Goal: Information Seeking & Learning: Learn about a topic

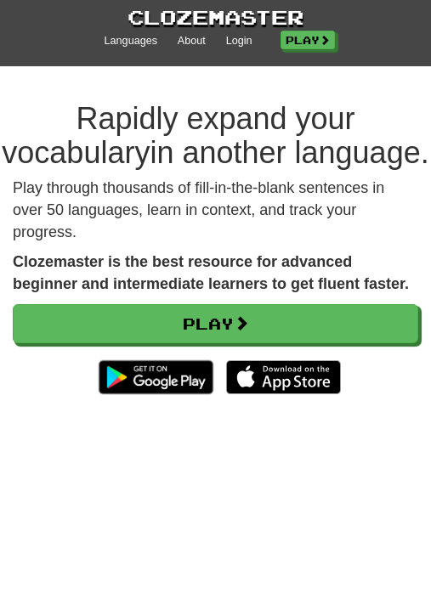
click at [238, 343] on link "Play" at bounding box center [215, 323] width 405 height 39
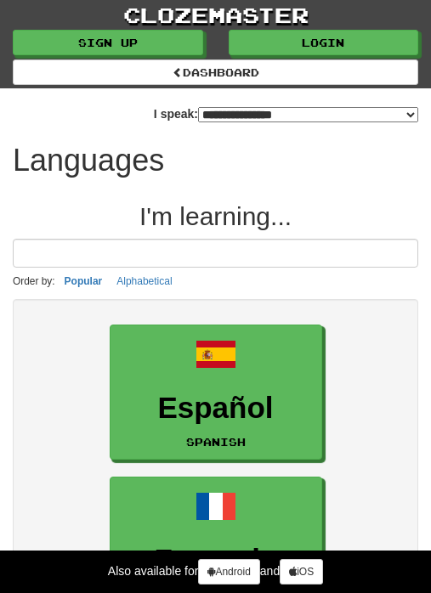
select select "*******"
click at [354, 37] on link "Login" at bounding box center [324, 42] width 190 height 25
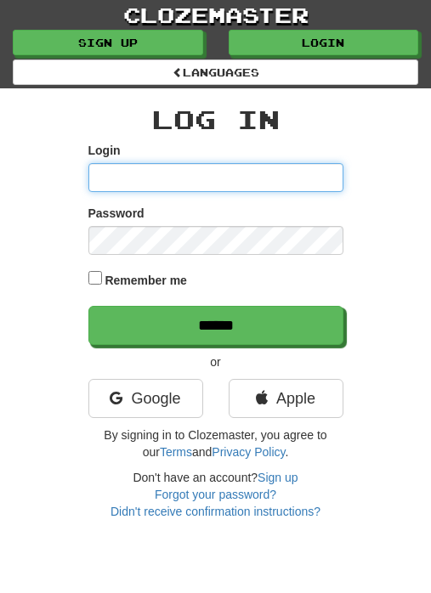
type input "**********"
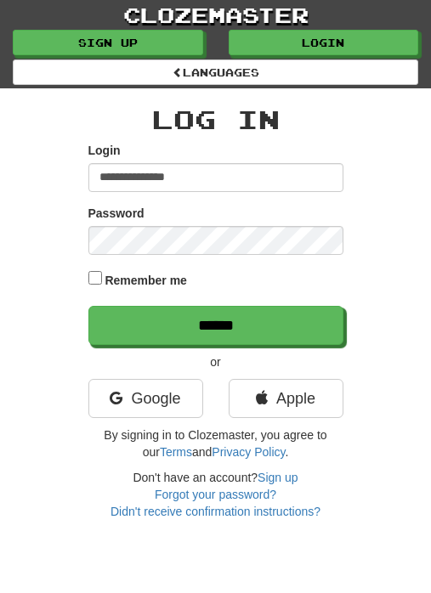
click at [215, 323] on input "******" at bounding box center [215, 325] width 255 height 39
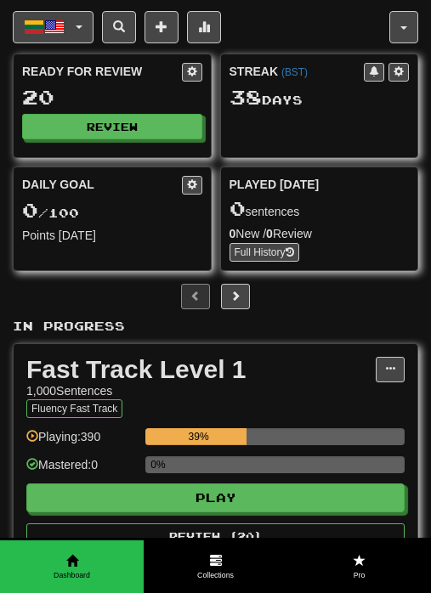
click at [194, 505] on button "Play" at bounding box center [215, 497] width 378 height 29
select select "**"
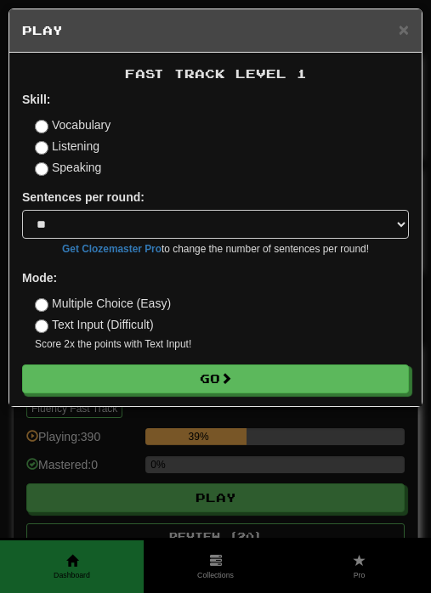
click at [189, 371] on button "Go" at bounding box center [215, 378] width 387 height 29
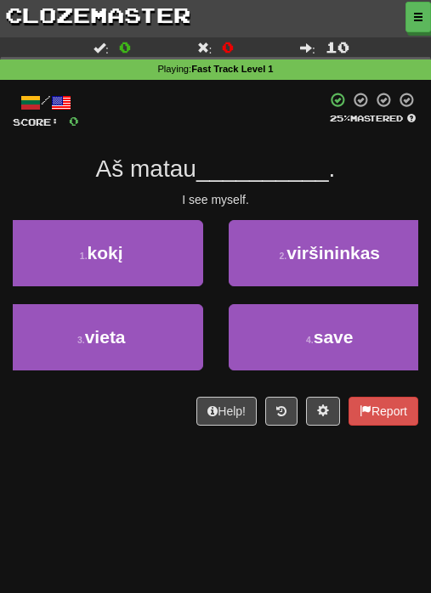
click at [347, 348] on button "4 . save" at bounding box center [330, 337] width 203 height 66
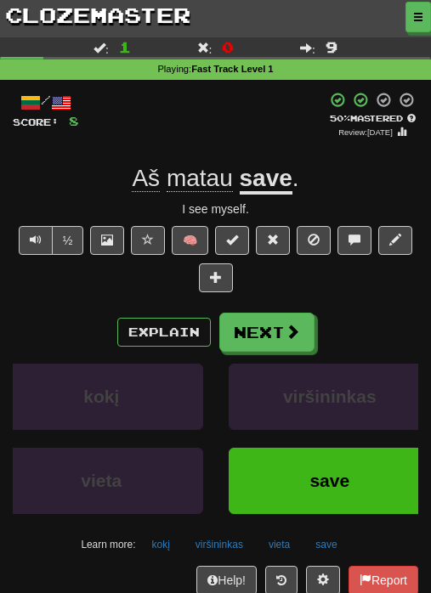
click at [251, 323] on button "Next" at bounding box center [266, 332] width 95 height 39
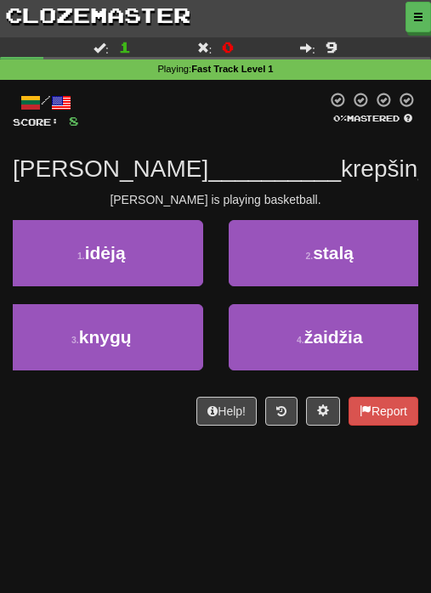
click at [293, 332] on button "4 . žaidžia" at bounding box center [330, 337] width 203 height 66
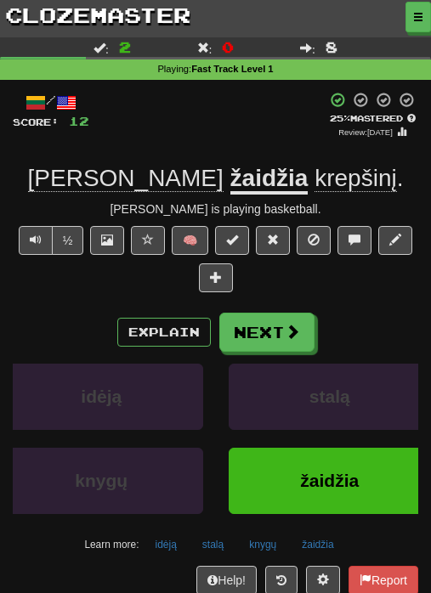
click at [253, 327] on button "Next" at bounding box center [266, 332] width 95 height 39
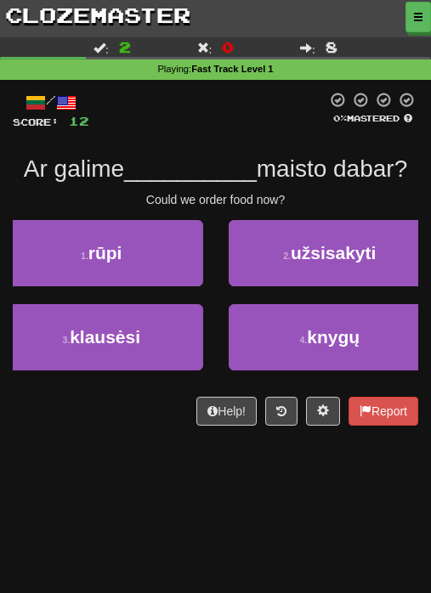
click at [126, 351] on button "3 . klausėsi" at bounding box center [101, 337] width 203 height 66
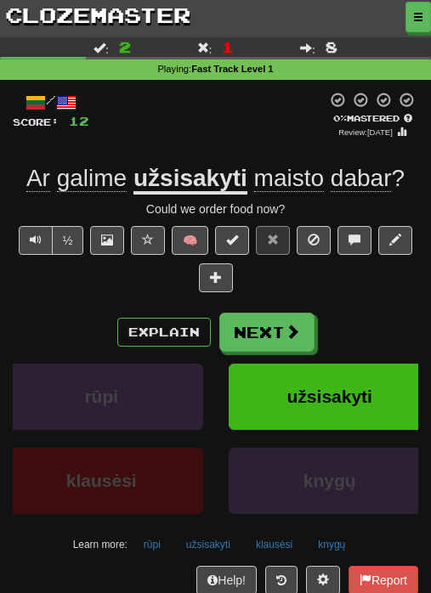
click at [270, 570] on button at bounding box center [281, 580] width 32 height 29
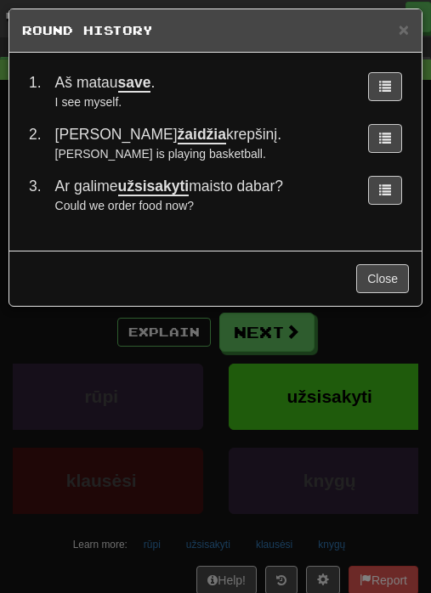
click at [403, 37] on span "×" at bounding box center [403, 30] width 10 height 20
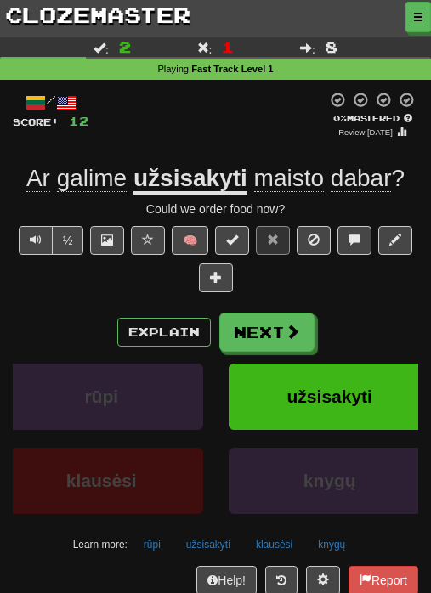
click at [278, 583] on button at bounding box center [281, 580] width 32 height 29
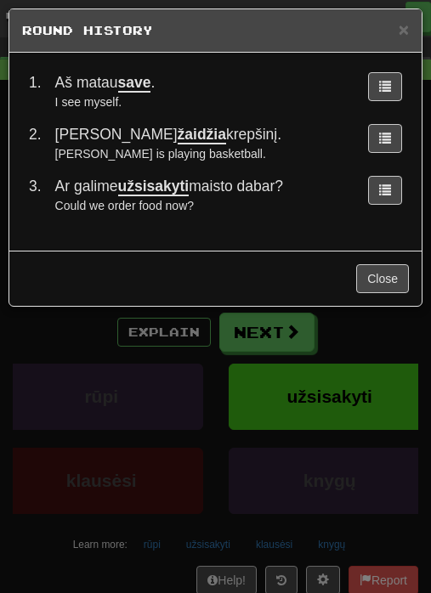
click at [377, 277] on button "Close" at bounding box center [382, 278] width 53 height 29
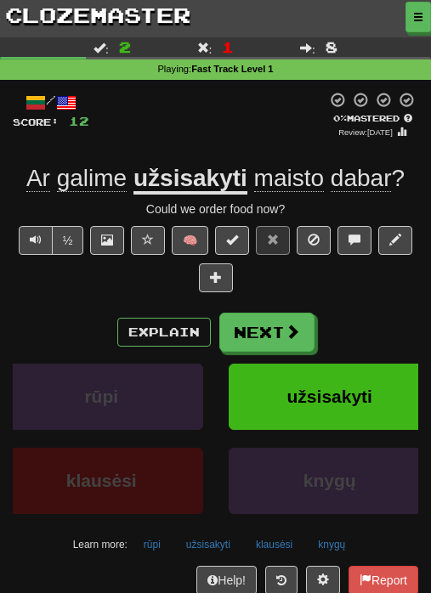
click at [274, 326] on button "Next" at bounding box center [266, 332] width 95 height 39
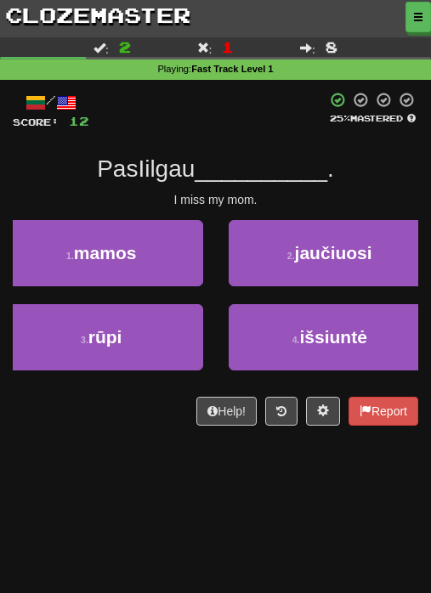
click at [144, 260] on button "1 . mamos" at bounding box center [101, 253] width 203 height 66
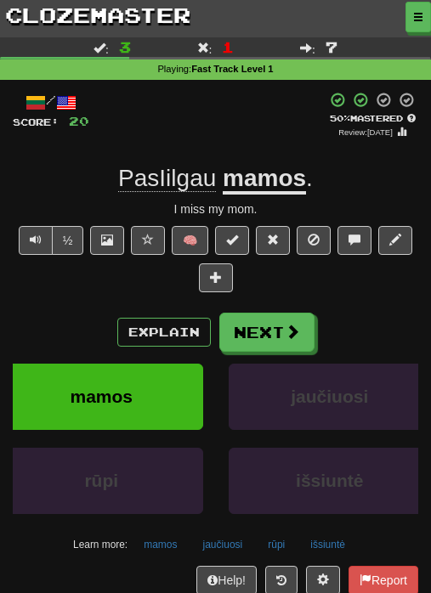
click at [281, 331] on button "Next" at bounding box center [266, 332] width 95 height 39
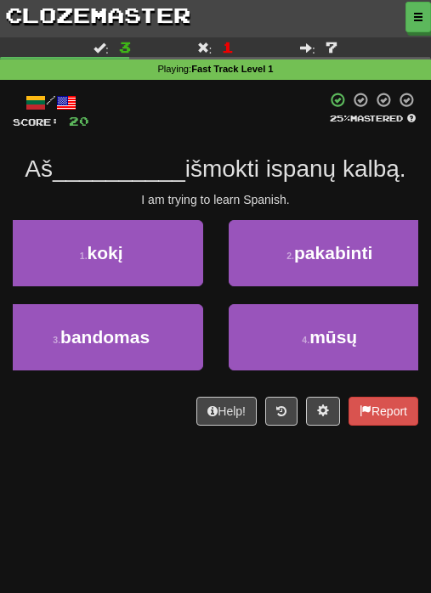
click at [317, 269] on button "2 . pakabinti" at bounding box center [330, 253] width 203 height 66
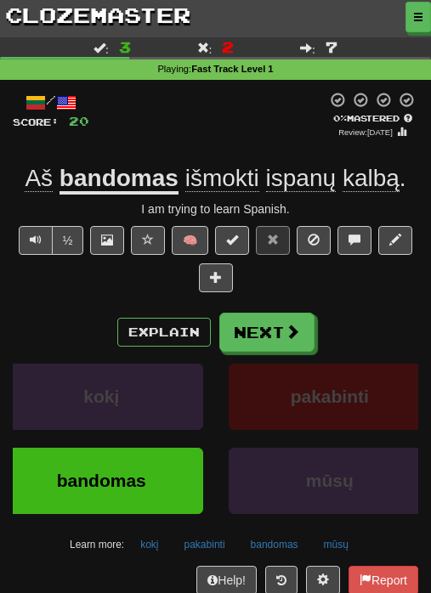
click at [289, 324] on span at bounding box center [292, 331] width 15 height 15
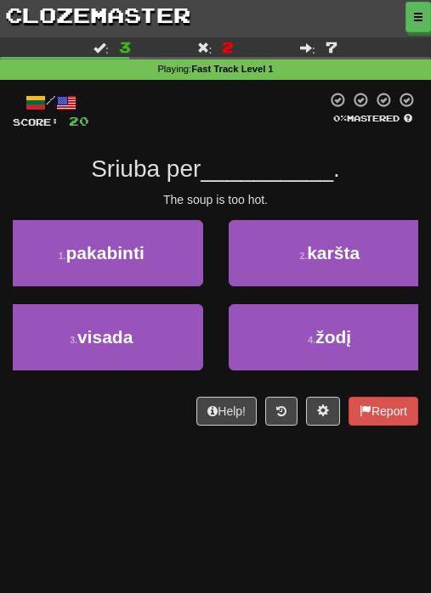
click at [327, 284] on button "2 . karšta" at bounding box center [330, 253] width 203 height 66
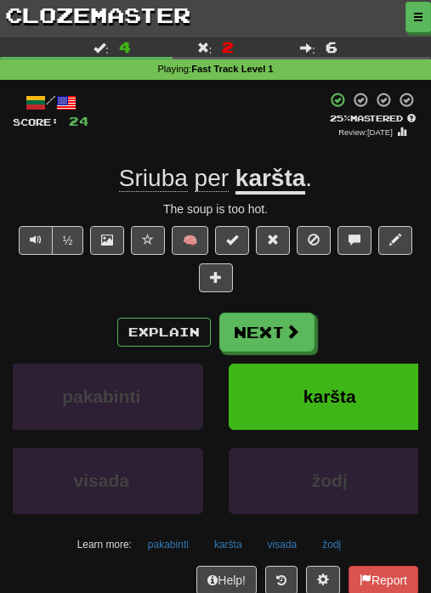
click at [260, 327] on button "Next" at bounding box center [266, 332] width 95 height 39
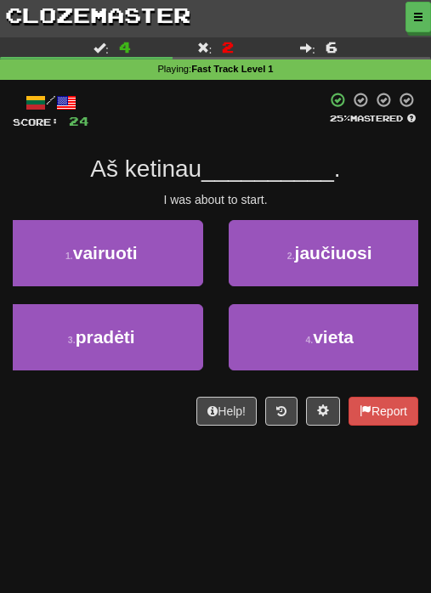
click at [268, 283] on button "2 . jaučiuosi" at bounding box center [330, 253] width 203 height 66
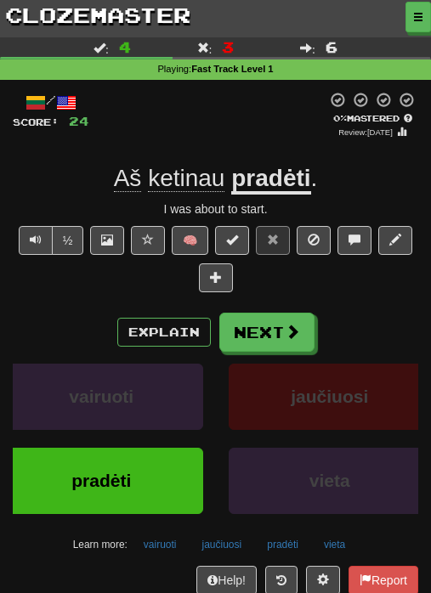
click at [295, 325] on span at bounding box center [292, 331] width 15 height 15
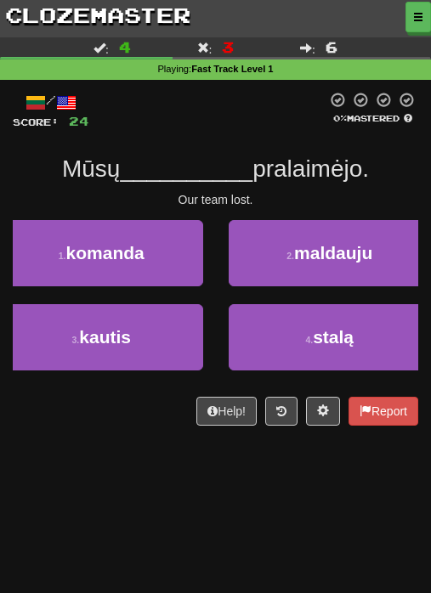
click at [291, 342] on button "4 . stalą" at bounding box center [330, 337] width 203 height 66
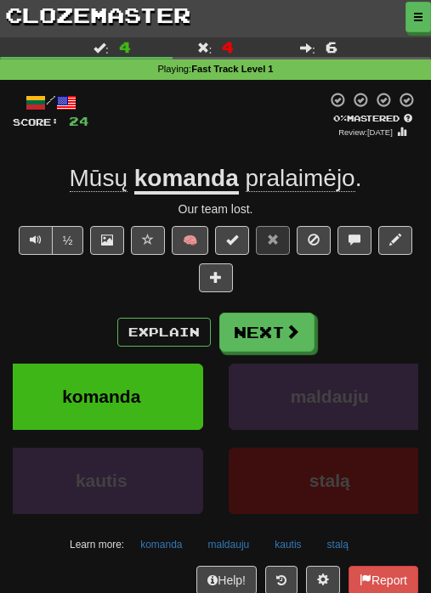
click at [268, 331] on button "Next" at bounding box center [266, 332] width 95 height 39
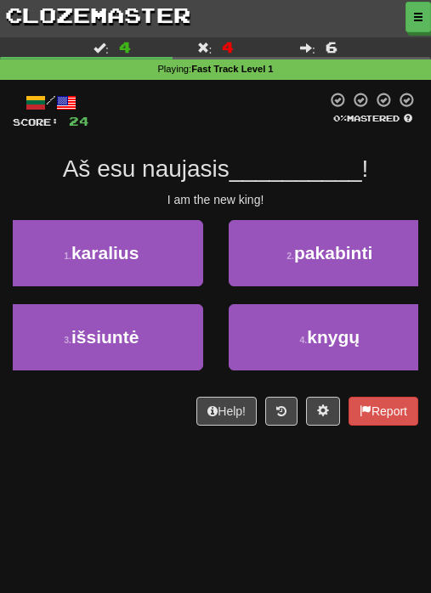
click at [161, 335] on button "3 . išsiuntė" at bounding box center [101, 337] width 203 height 66
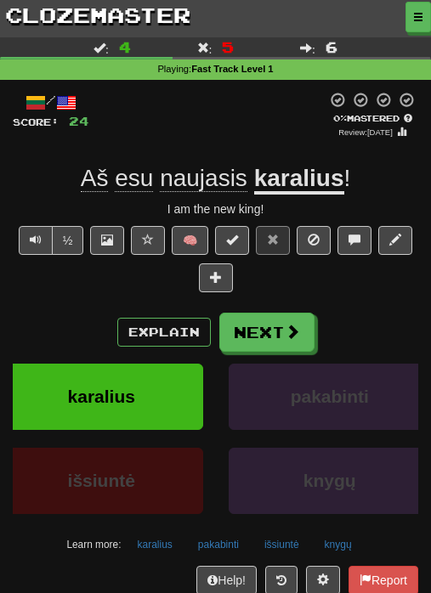
click at [281, 327] on button "Next" at bounding box center [266, 332] width 95 height 39
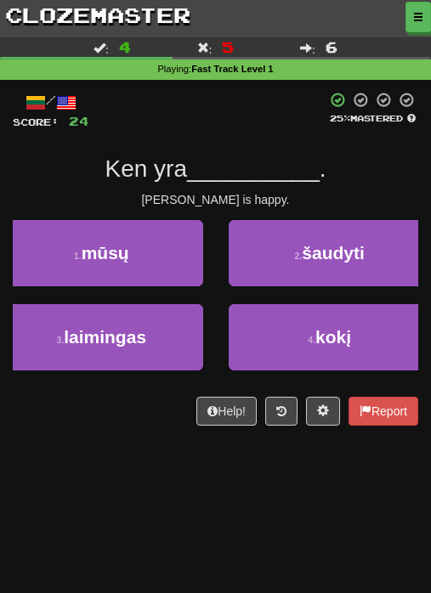
click at [141, 342] on span "laimingas" at bounding box center [105, 337] width 82 height 20
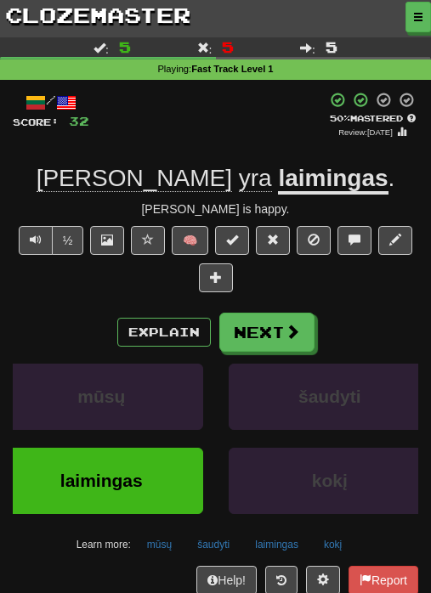
click at [292, 324] on span at bounding box center [292, 331] width 15 height 15
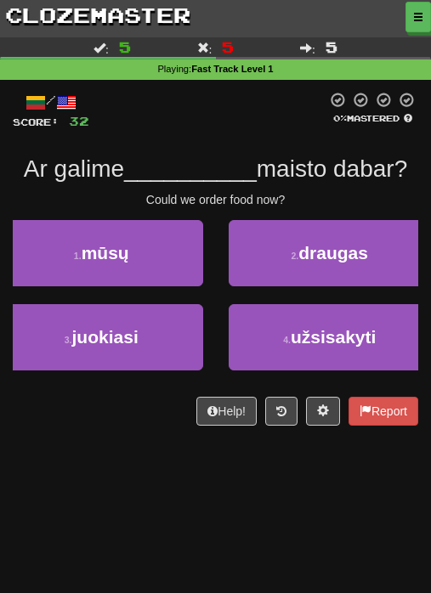
click at [354, 336] on span "užsisakyti" at bounding box center [333, 337] width 85 height 20
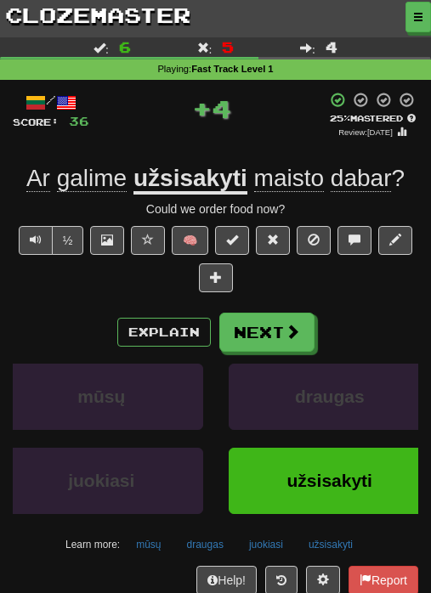
click at [258, 330] on button "Next" at bounding box center [266, 332] width 95 height 39
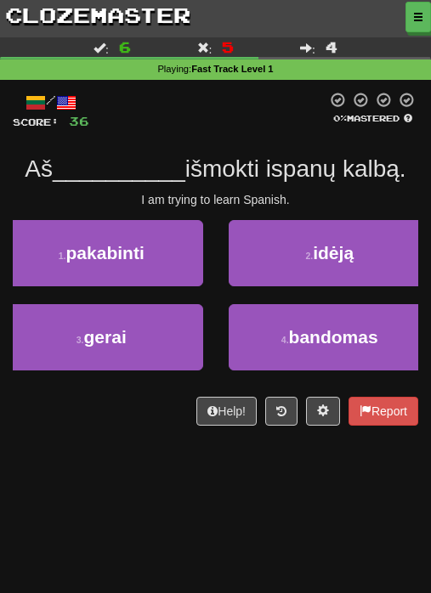
click at [298, 345] on span "bandomas" at bounding box center [333, 337] width 89 height 20
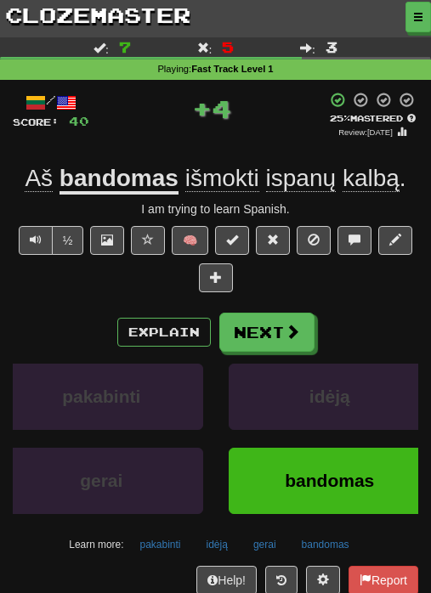
click at [248, 325] on button "Next" at bounding box center [266, 332] width 95 height 39
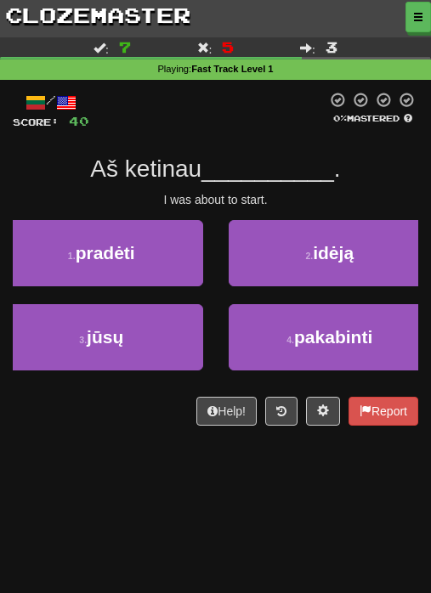
click at [164, 257] on button "1 . pradėti" at bounding box center [101, 253] width 203 height 66
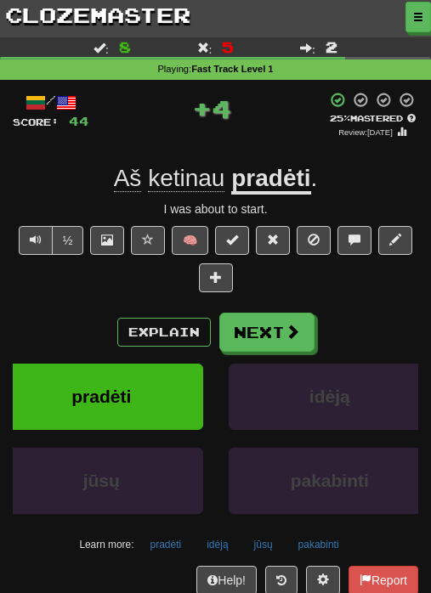
click at [249, 317] on button "Next" at bounding box center [266, 332] width 95 height 39
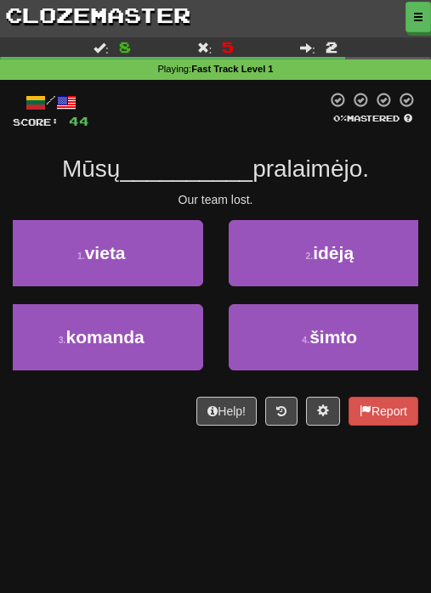
click at [150, 326] on button "3 . komanda" at bounding box center [101, 337] width 203 height 66
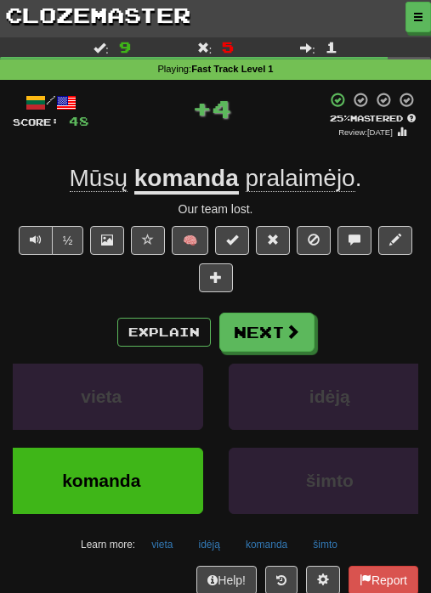
click at [258, 335] on button "Next" at bounding box center [266, 332] width 95 height 39
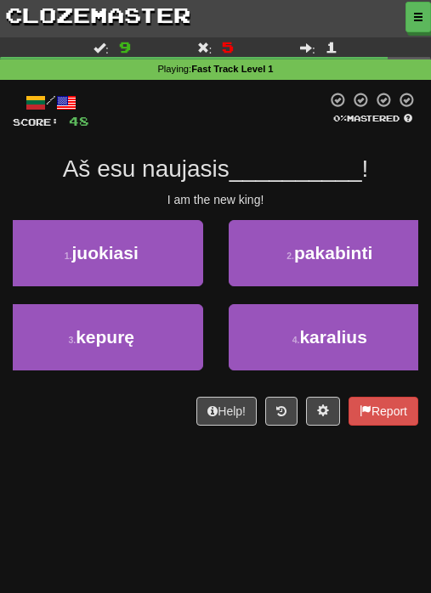
click at [353, 335] on span "karalius" at bounding box center [332, 337] width 67 height 20
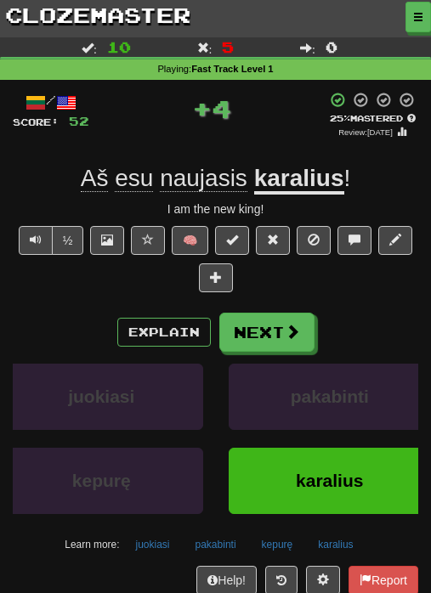
click at [302, 321] on button "Next" at bounding box center [266, 332] width 95 height 39
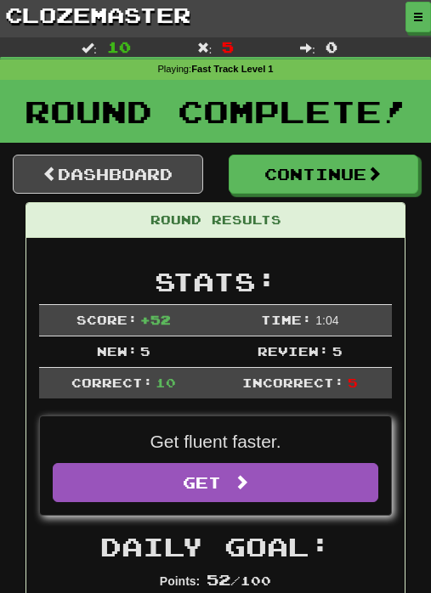
click at [364, 185] on button "Continue" at bounding box center [324, 174] width 190 height 39
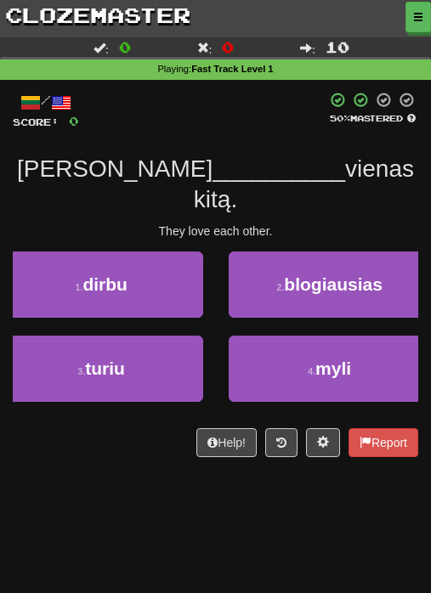
click at [371, 336] on button "4 . myli" at bounding box center [330, 369] width 203 height 66
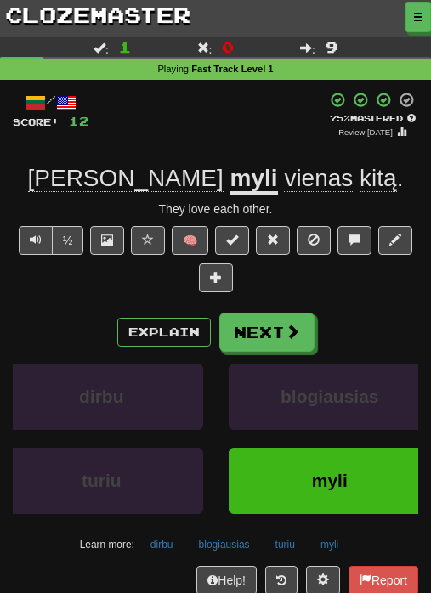
click at [267, 334] on button "Next" at bounding box center [266, 332] width 95 height 39
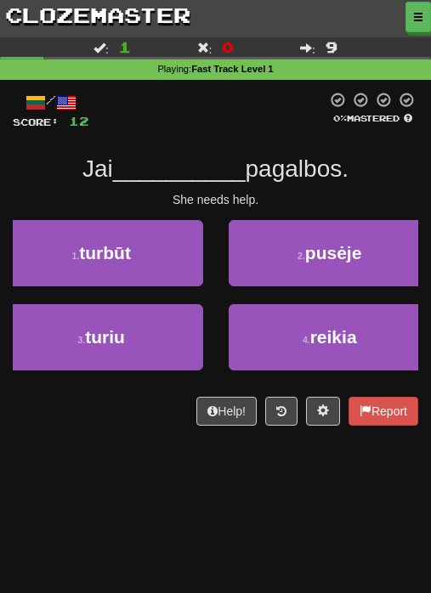
click at [290, 348] on button "4 . reikia" at bounding box center [330, 337] width 203 height 66
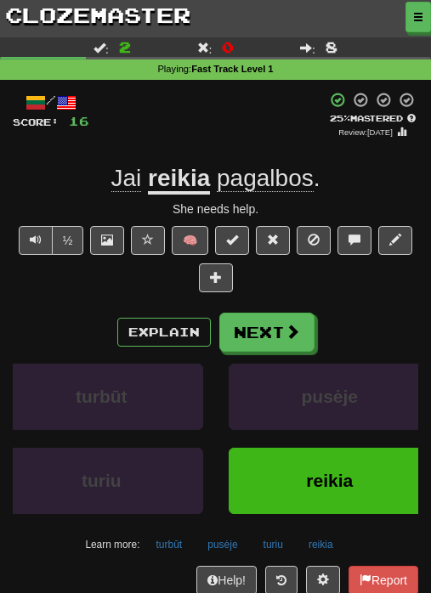
click at [260, 344] on button "Next" at bounding box center [266, 332] width 95 height 39
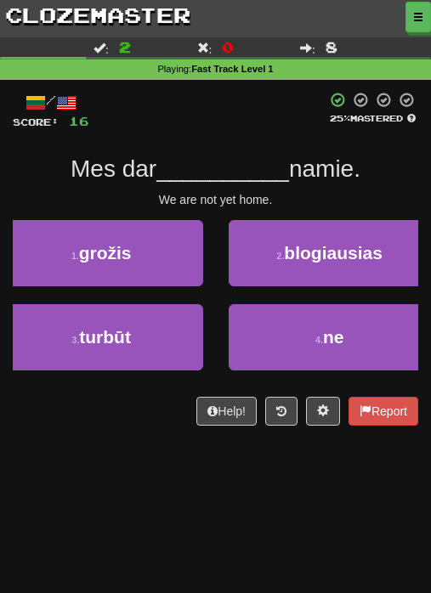
click at [320, 341] on small "4 ." at bounding box center [319, 340] width 8 height 10
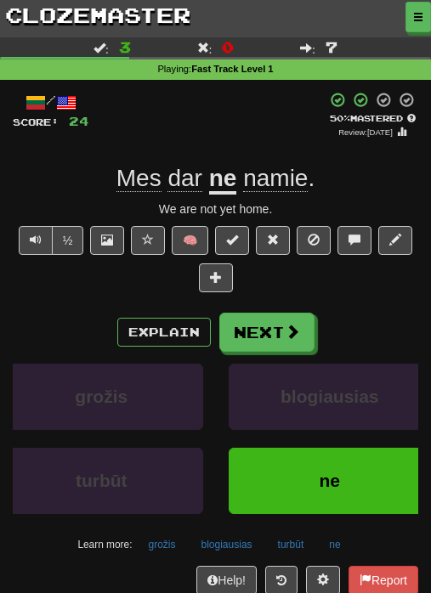
click at [275, 341] on button "Next" at bounding box center [266, 332] width 95 height 39
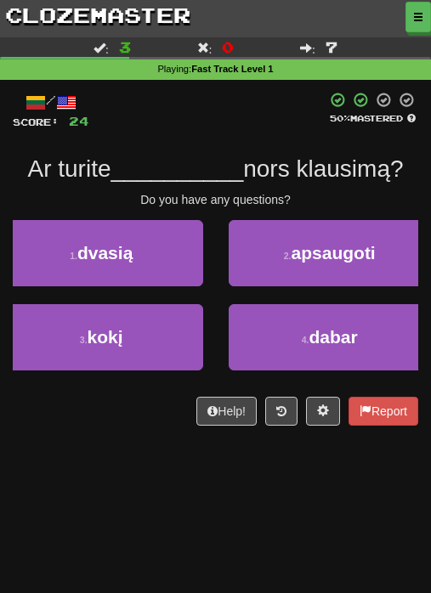
click at [331, 342] on span "dabar" at bounding box center [333, 337] width 48 height 20
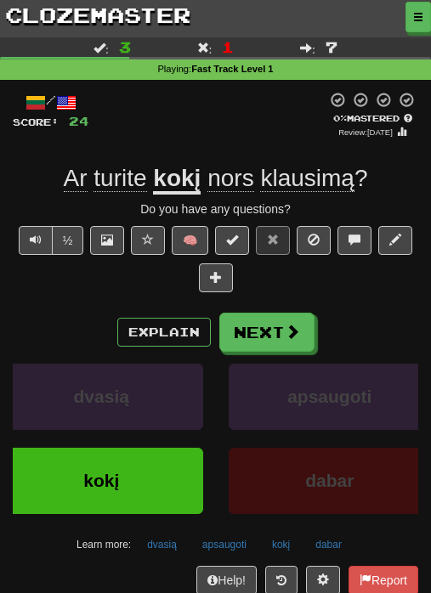
click at [248, 328] on button "Next" at bounding box center [266, 332] width 95 height 39
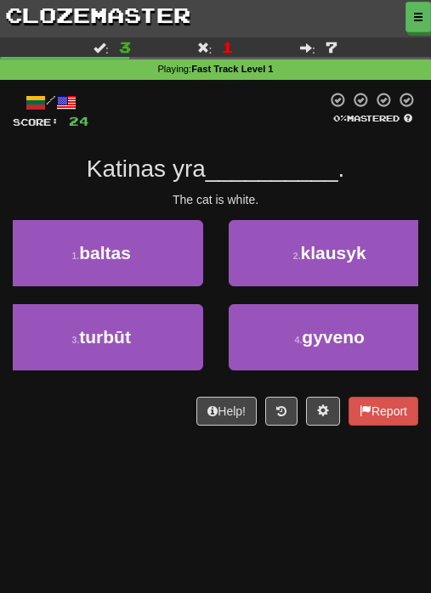
click at [144, 268] on button "1 . baltas" at bounding box center [101, 253] width 203 height 66
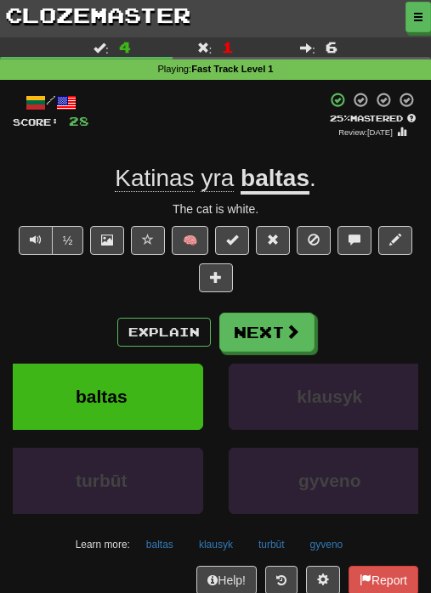
click at [256, 324] on button "Next" at bounding box center [266, 332] width 95 height 39
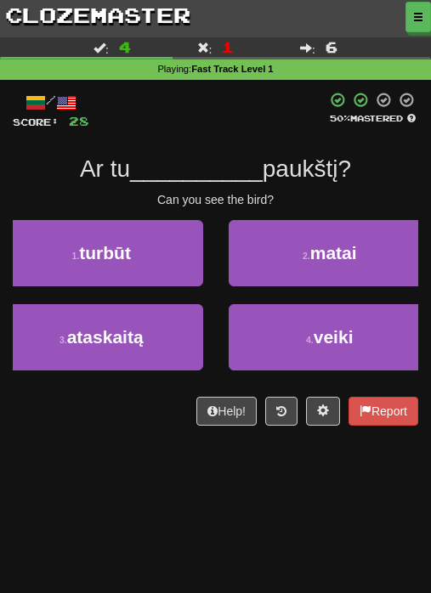
click at [299, 264] on button "2 . matai" at bounding box center [330, 253] width 203 height 66
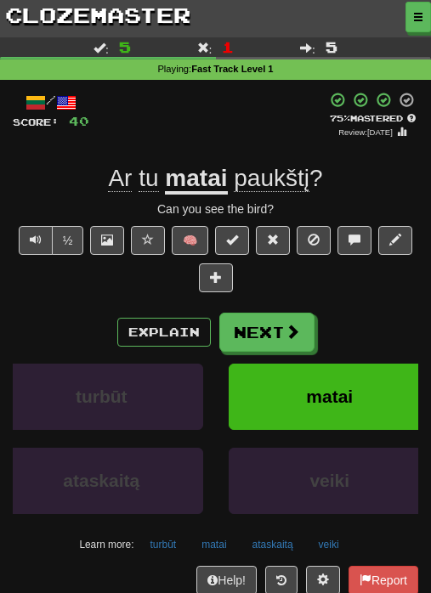
click at [265, 320] on button "Next" at bounding box center [266, 332] width 95 height 39
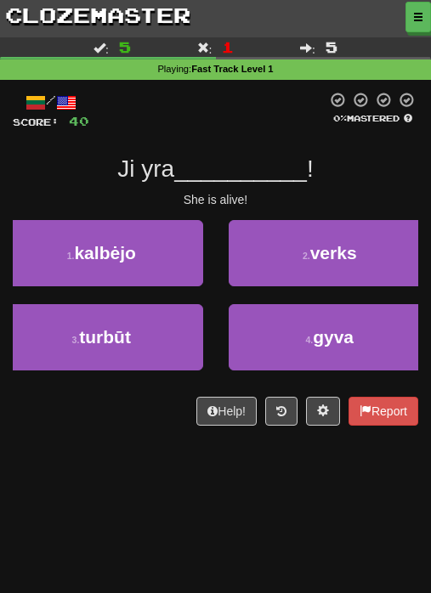
click at [326, 354] on button "4 . gyva" at bounding box center [330, 337] width 203 height 66
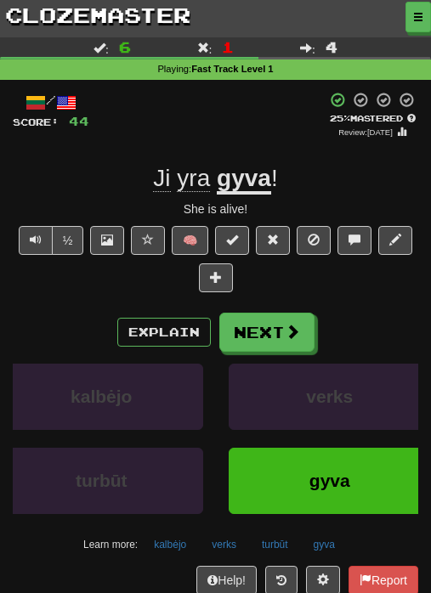
click at [250, 328] on button "Next" at bounding box center [266, 332] width 95 height 39
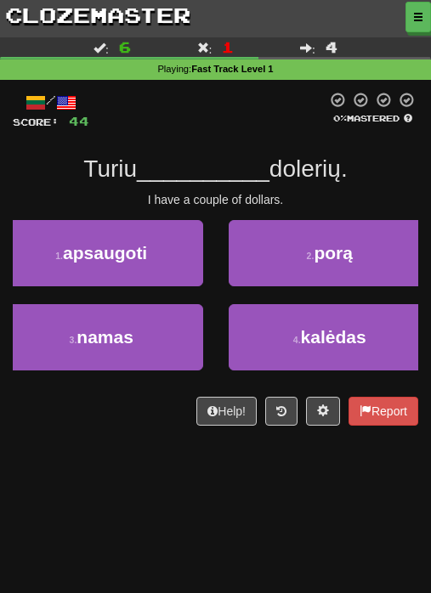
click at [319, 252] on span "porą" at bounding box center [333, 253] width 39 height 20
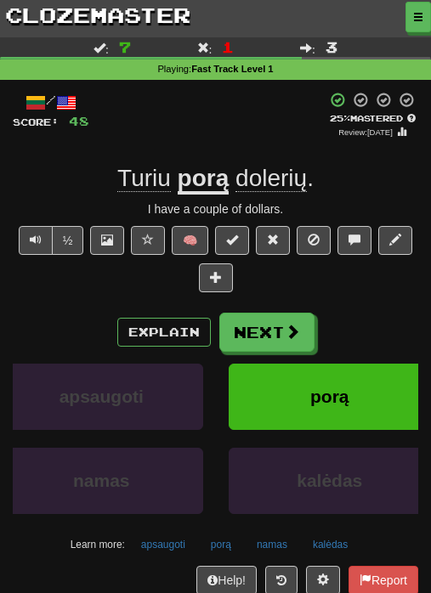
click at [277, 326] on button "Next" at bounding box center [266, 332] width 95 height 39
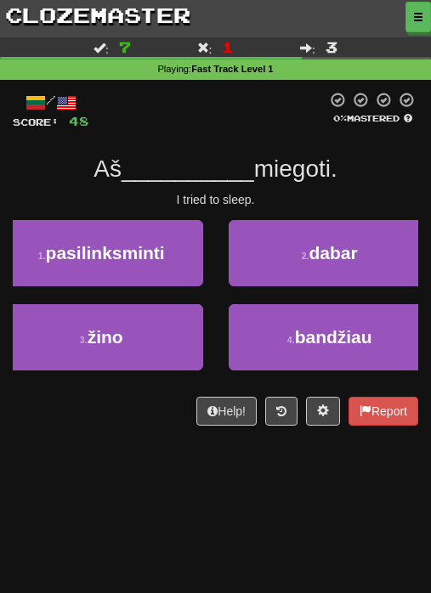
click at [199, 339] on button "3 . žino" at bounding box center [101, 337] width 203 height 66
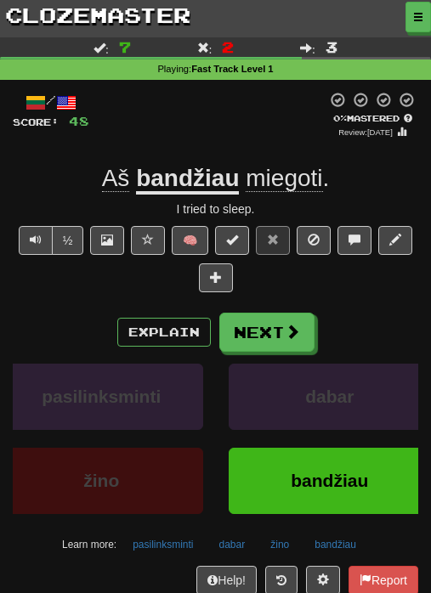
click at [288, 325] on span at bounding box center [292, 331] width 15 height 15
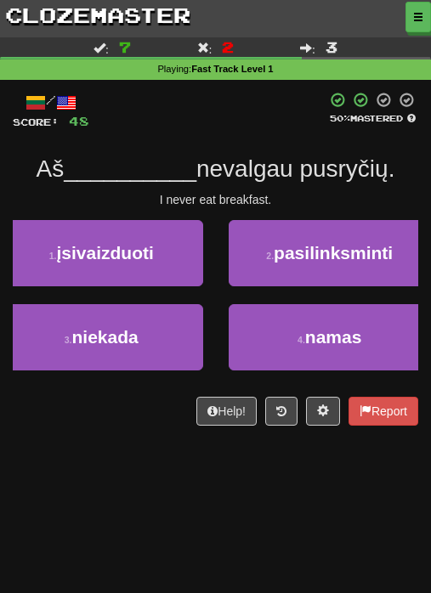
click at [174, 345] on button "3 . niekada" at bounding box center [101, 337] width 203 height 66
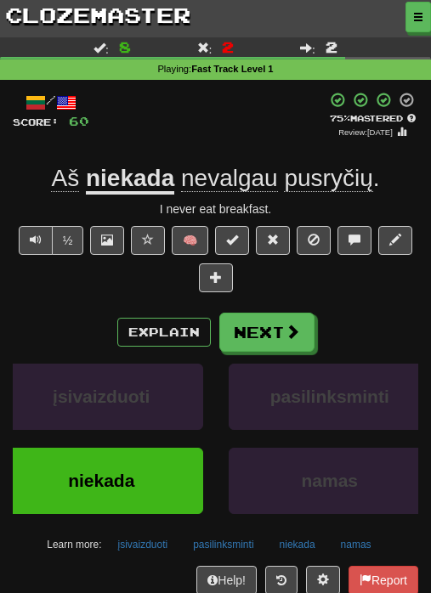
click at [285, 329] on span at bounding box center [292, 331] width 15 height 15
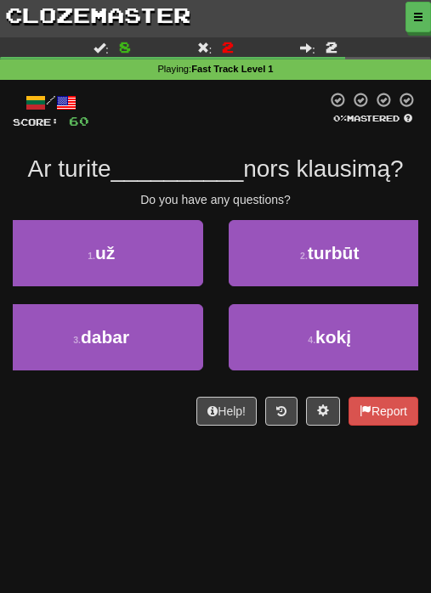
click at [354, 331] on button "4 . kokį" at bounding box center [330, 337] width 203 height 66
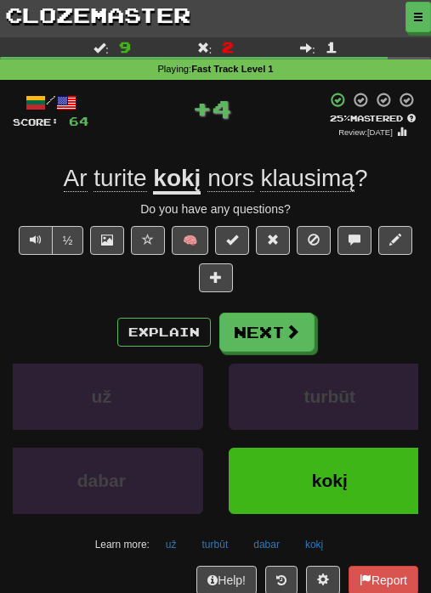
click at [242, 316] on button "Next" at bounding box center [266, 332] width 95 height 39
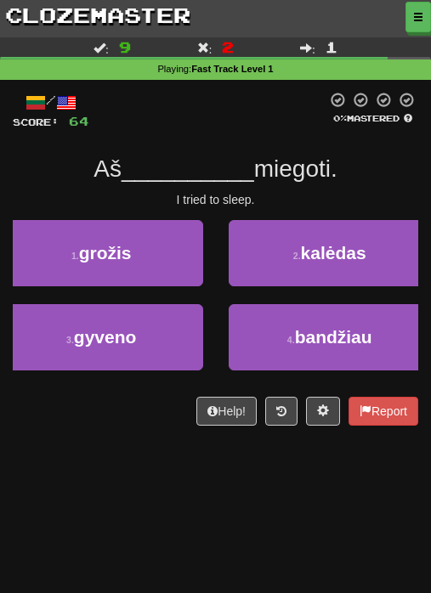
click at [374, 261] on button "2 . kalėdas" at bounding box center [330, 253] width 203 height 66
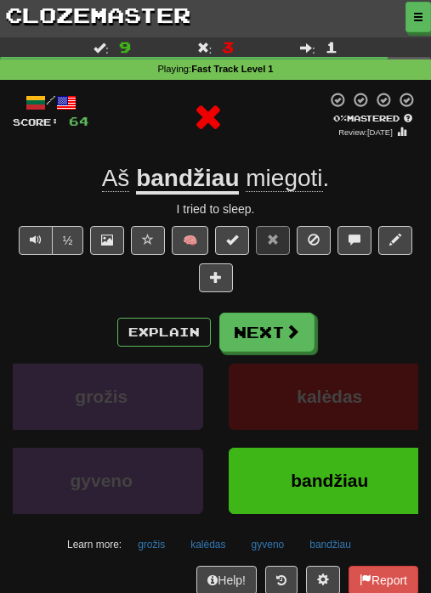
click at [285, 317] on button "Next" at bounding box center [266, 332] width 95 height 39
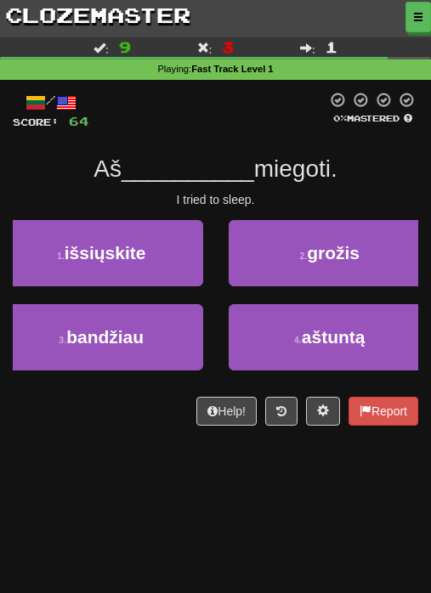
click at [150, 331] on button "3 . bandžiau" at bounding box center [101, 337] width 203 height 66
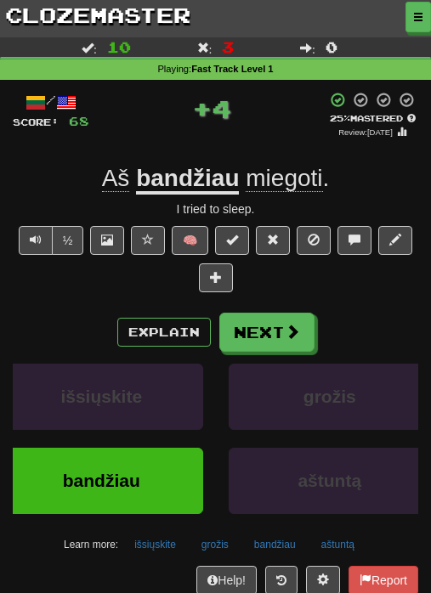
click at [260, 331] on button "Next" at bounding box center [266, 332] width 95 height 39
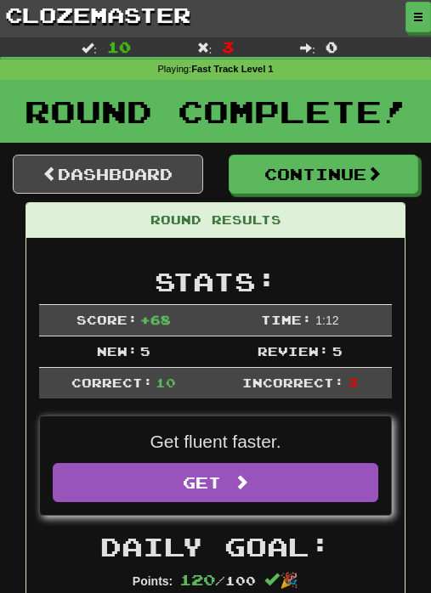
click at [171, 167] on link "Dashboard" at bounding box center [108, 174] width 190 height 39
